Goal: Navigation & Orientation: Find specific page/section

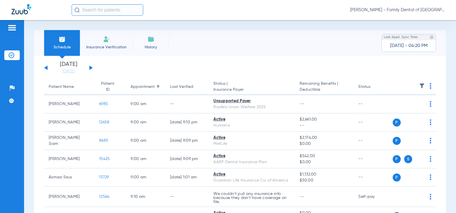
click at [16, 28] on img at bounding box center [11, 27] width 9 height 7
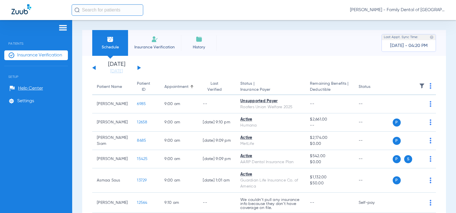
click at [423, 11] on span "[PERSON_NAME] - Family Dental of [GEOGRAPHIC_DATA]" at bounding box center [397, 10] width 95 height 6
drag, startPoint x: 318, startPoint y: 39, endPoint x: 294, endPoint y: 39, distance: 24.7
click at [318, 39] on div at bounding box center [228, 106] width 456 height 213
click at [24, 105] on li "Settings" at bounding box center [36, 101] width 64 height 10
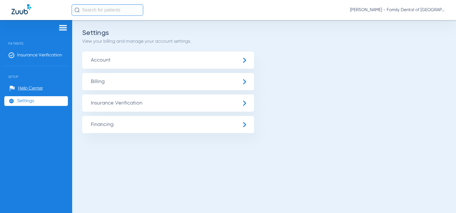
click at [158, 63] on span "Account" at bounding box center [168, 60] width 172 height 17
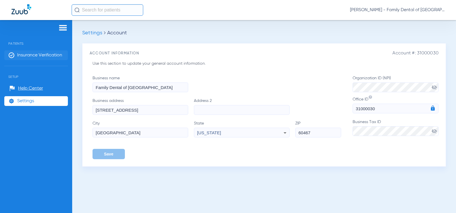
click at [27, 56] on span "Insurance Verification" at bounding box center [39, 55] width 45 height 6
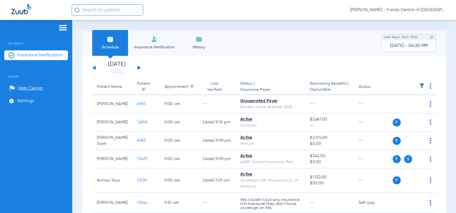
click at [165, 47] on span "Insurance Verification" at bounding box center [154, 47] width 44 height 6
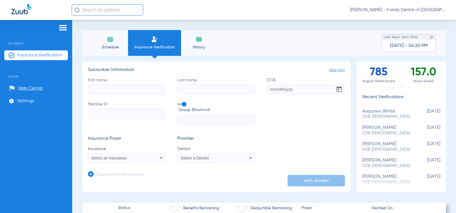
click at [203, 41] on li "History" at bounding box center [199, 43] width 36 height 26
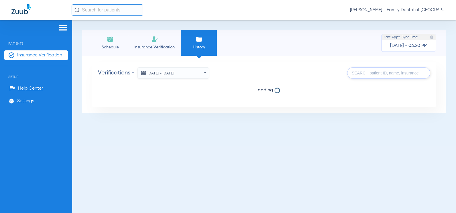
click at [359, 11] on span "[PERSON_NAME] - Family Dental of [GEOGRAPHIC_DATA]" at bounding box center [397, 10] width 95 height 6
click at [27, 7] on div at bounding box center [228, 106] width 456 height 213
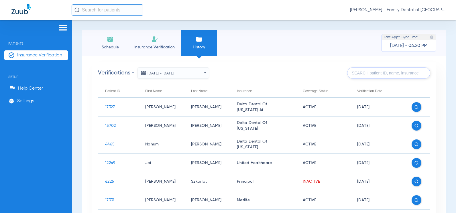
click at [67, 28] on img at bounding box center [62, 27] width 9 height 7
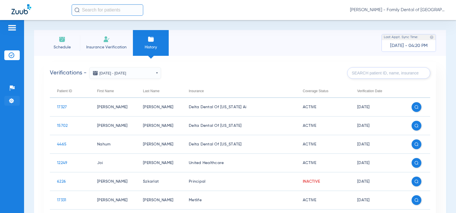
click at [15, 99] on li "Settings" at bounding box center [11, 101] width 15 height 10
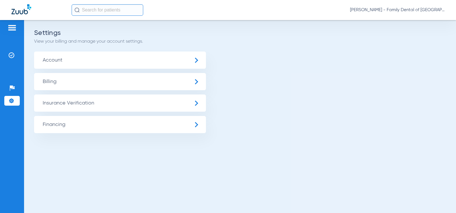
click at [123, 58] on span "Account" at bounding box center [120, 60] width 172 height 17
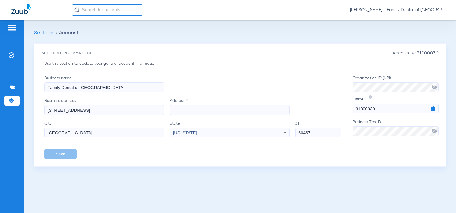
click at [21, 11] on img at bounding box center [21, 9] width 20 height 10
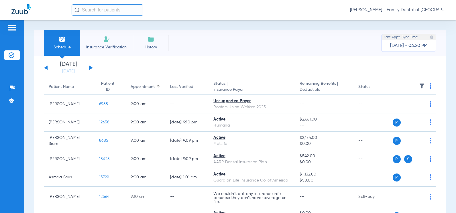
click at [88, 11] on input "text" at bounding box center [108, 9] width 72 height 11
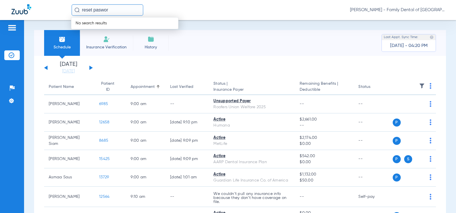
type input "reset pasword"
drag, startPoint x: 121, startPoint y: 9, endPoint x: 0, endPoint y: 4, distance: 120.5
click at [0, 4] on div "reset pasword No search results Nicole Krauchun - Family Dental of Orland Park" at bounding box center [228, 10] width 456 height 20
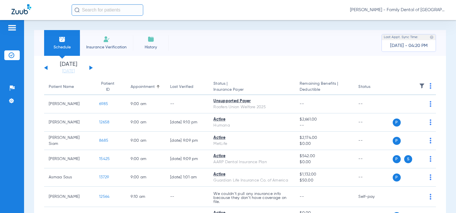
click at [230, 39] on div "Schedule Insurance Verification History Last Appt. Sync Time: Today - 04:20 PM" at bounding box center [240, 43] width 412 height 26
click at [408, 11] on span "[PERSON_NAME] - Family Dental of [GEOGRAPHIC_DATA]" at bounding box center [397, 10] width 95 height 6
click at [373, 11] on div at bounding box center [228, 106] width 456 height 213
click at [367, 10] on span "[PERSON_NAME] - Family Dental of [GEOGRAPHIC_DATA]" at bounding box center [397, 10] width 95 height 6
click at [12, 99] on div at bounding box center [228, 106] width 456 height 213
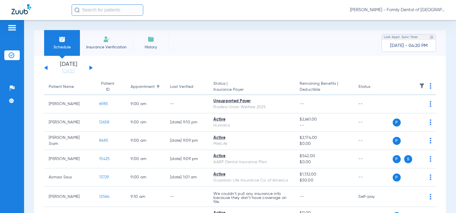
click at [11, 26] on img at bounding box center [11, 27] width 9 height 7
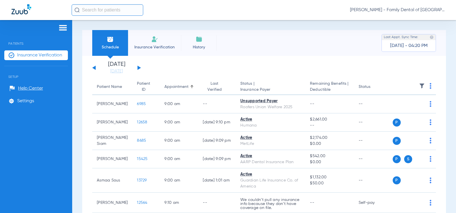
click at [63, 29] on img at bounding box center [62, 27] width 9 height 7
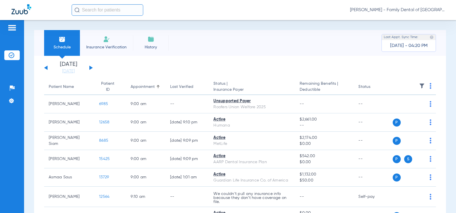
click at [12, 30] on img at bounding box center [11, 27] width 9 height 7
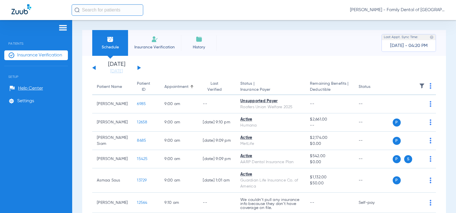
click at [62, 27] on img at bounding box center [62, 27] width 9 height 7
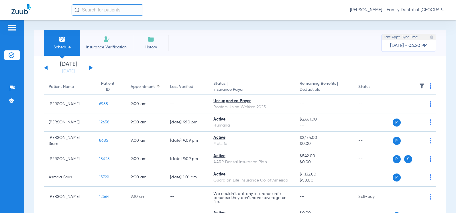
click at [12, 28] on img at bounding box center [11, 27] width 9 height 7
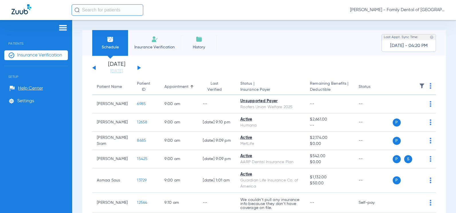
click at [15, 42] on span "Patients" at bounding box center [36, 39] width 64 height 13
